Goal: Task Accomplishment & Management: Complete application form

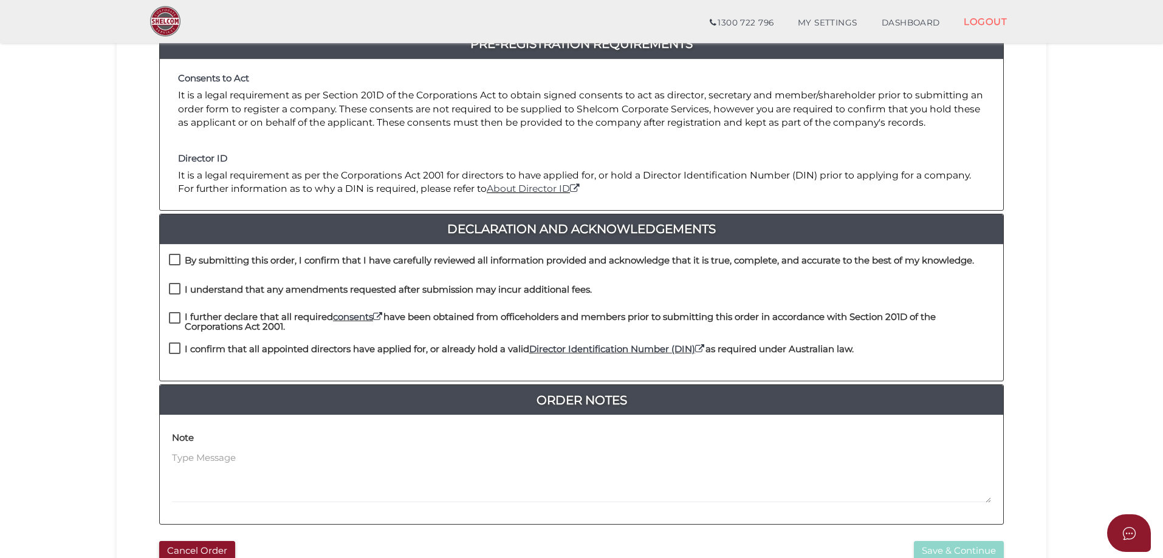
scroll to position [33, 0]
